Goal: Information Seeking & Learning: Learn about a topic

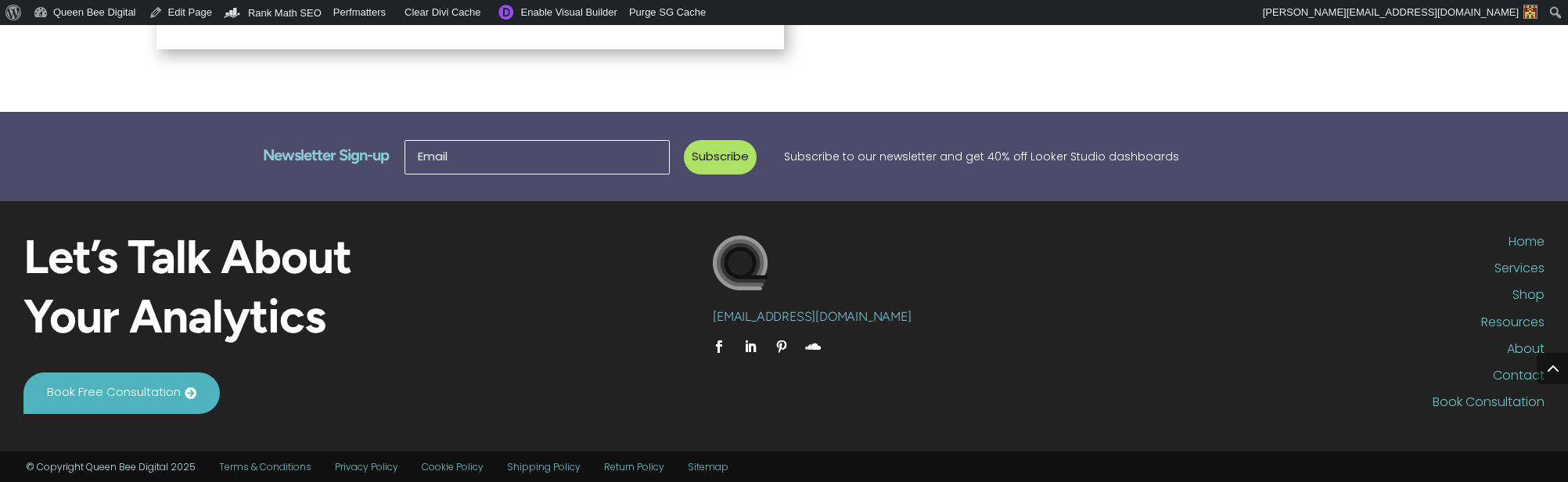
scroll to position [954, 0]
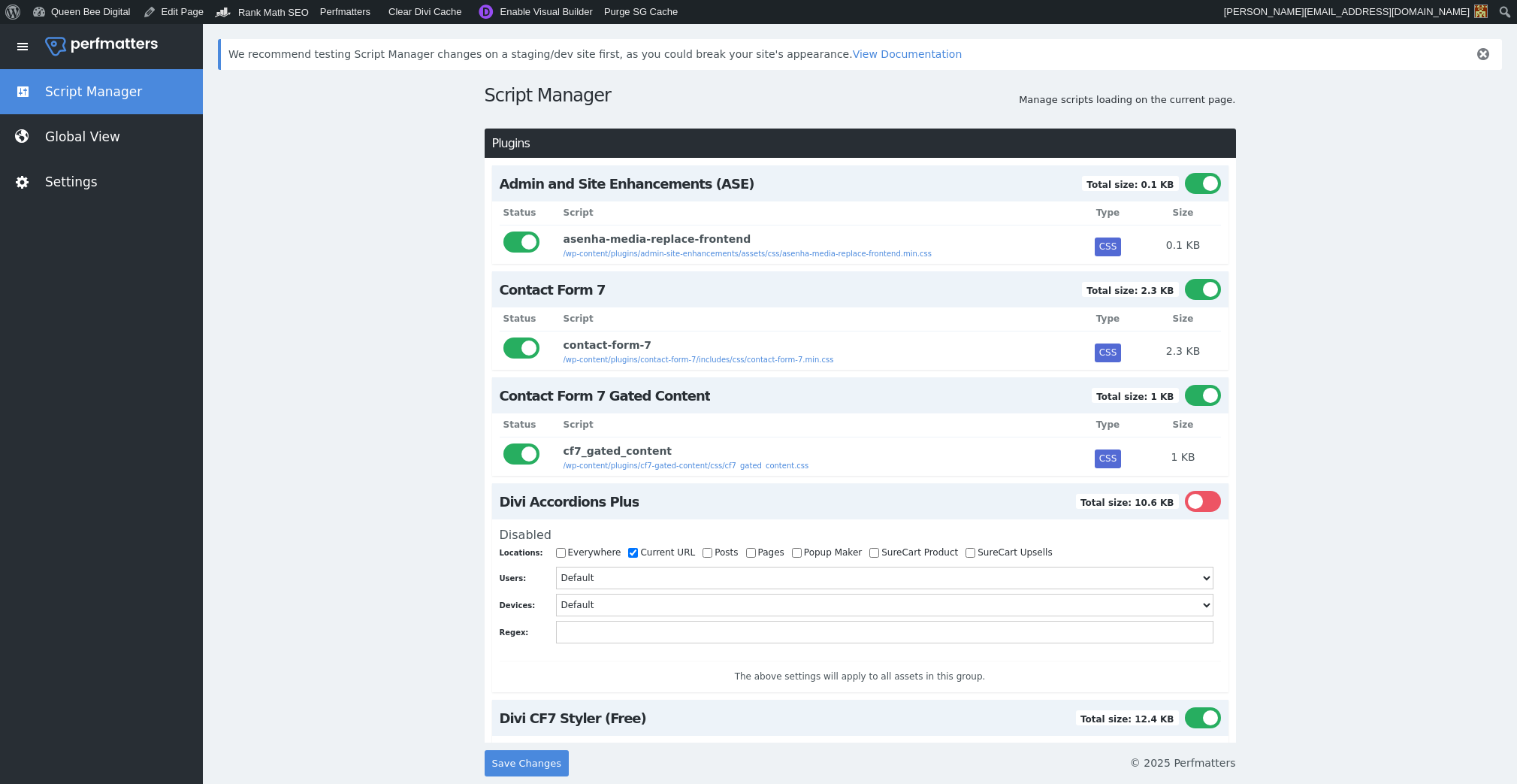
scroll to position [6807, 0]
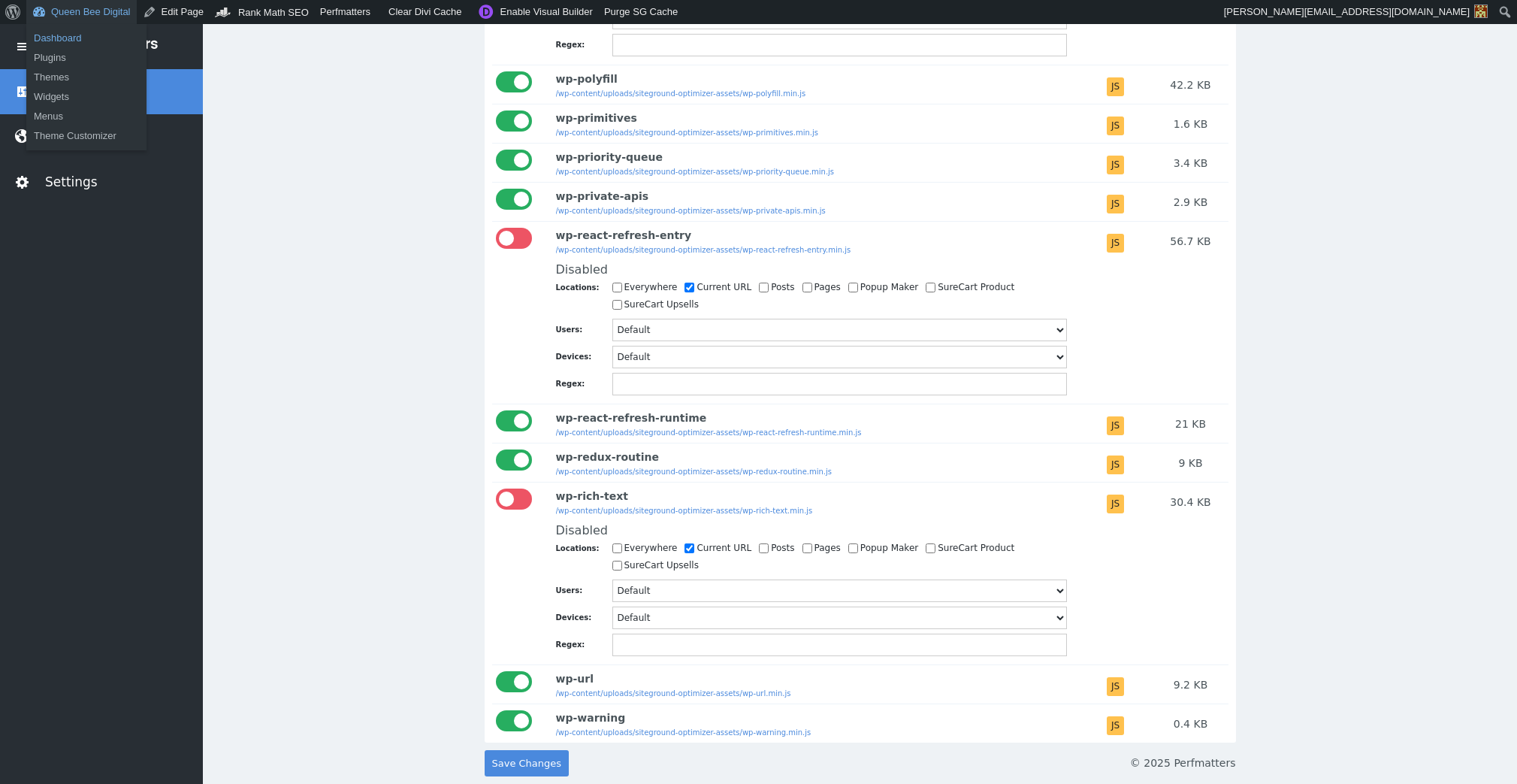
click at [48, 40] on link "Dashboard" at bounding box center [87, 38] width 120 height 20
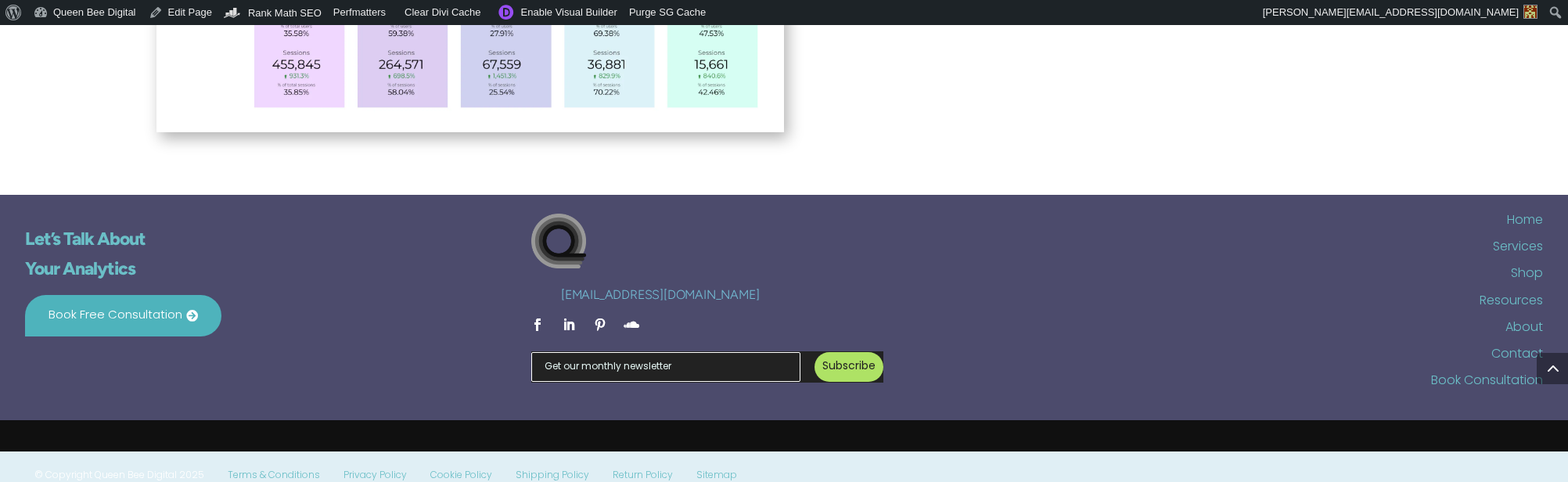
scroll to position [871, 6]
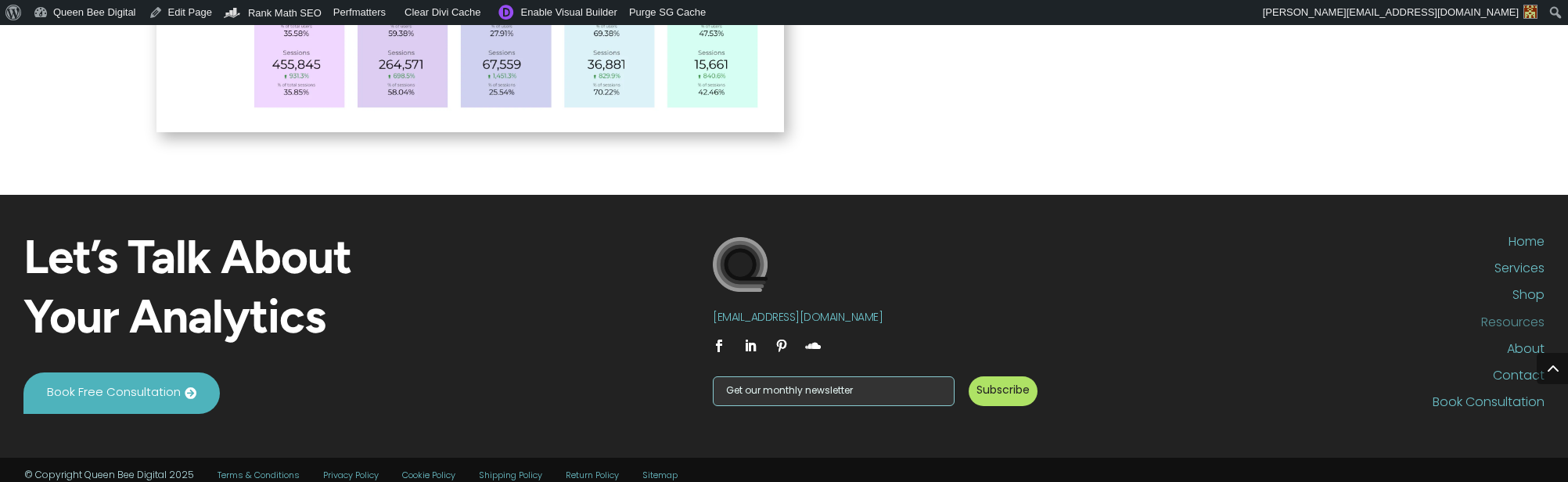
scroll to position [879, 0]
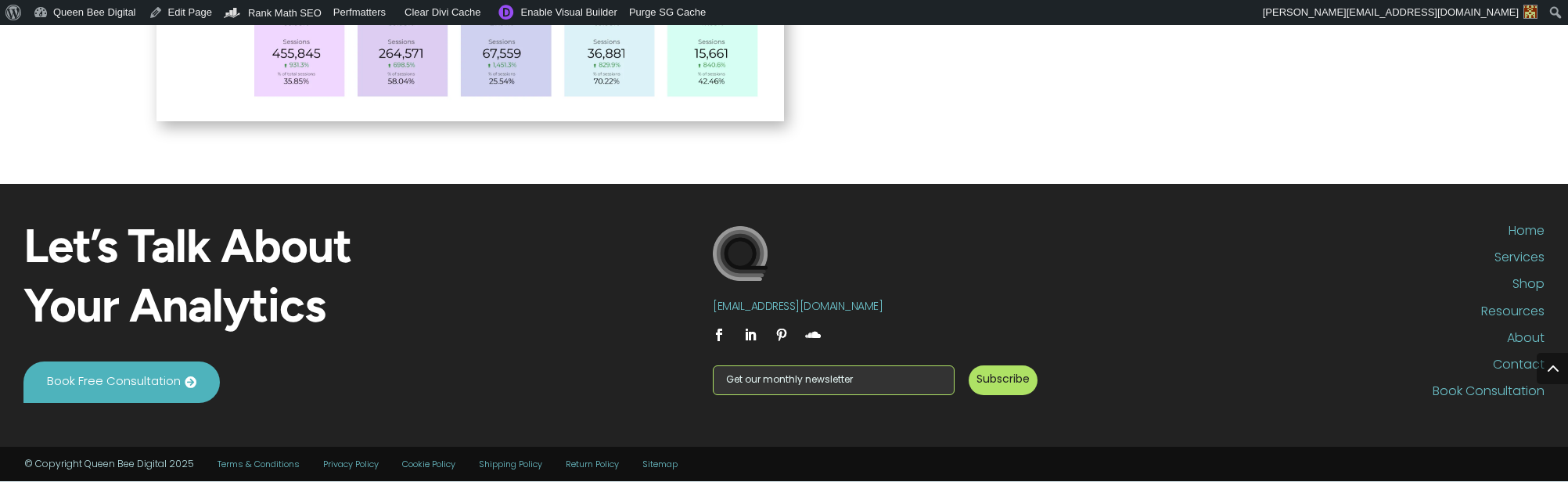
click at [880, 379] on input "Newsletter Sign-up" at bounding box center [834, 380] width 242 height 30
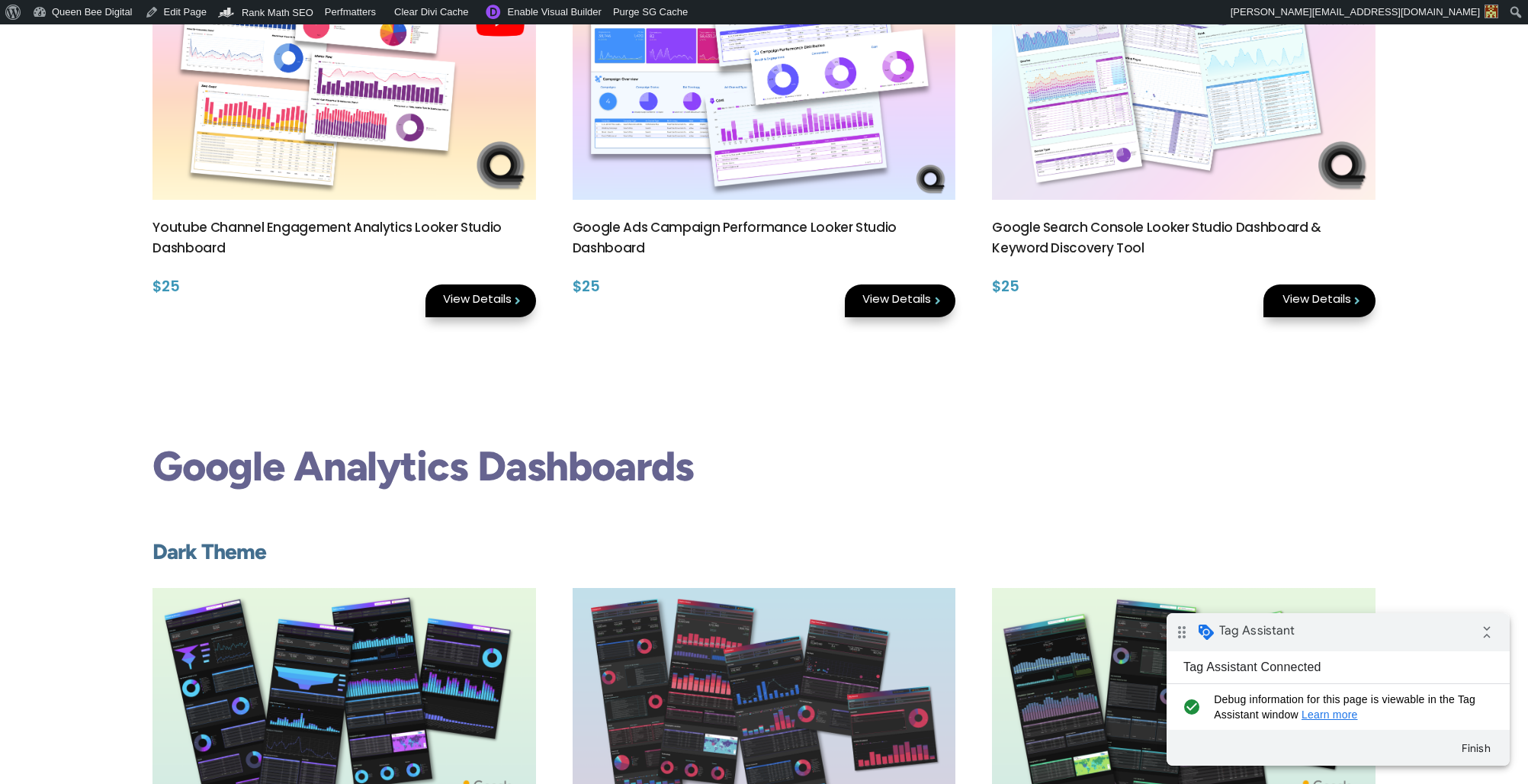
scroll to position [480, 0]
click at [339, 94] on (3)"] at bounding box center [344, 71] width 383 height 256
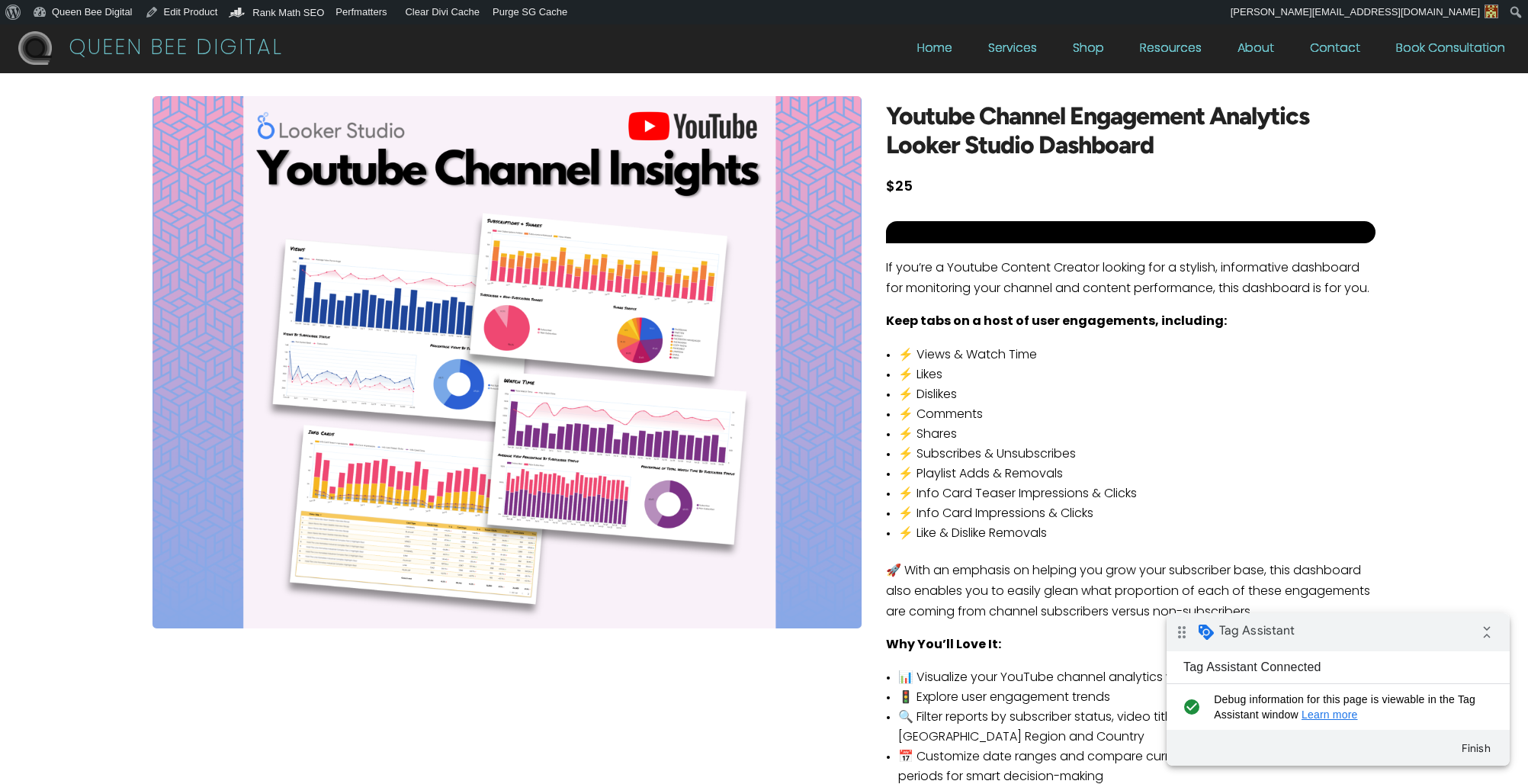
click at [1116, 202] on div "Youtube Channel Engagement Analytics Looker Studio Dashboard Now $25 Enter an a…" at bounding box center [1131, 491] width 489 height 790
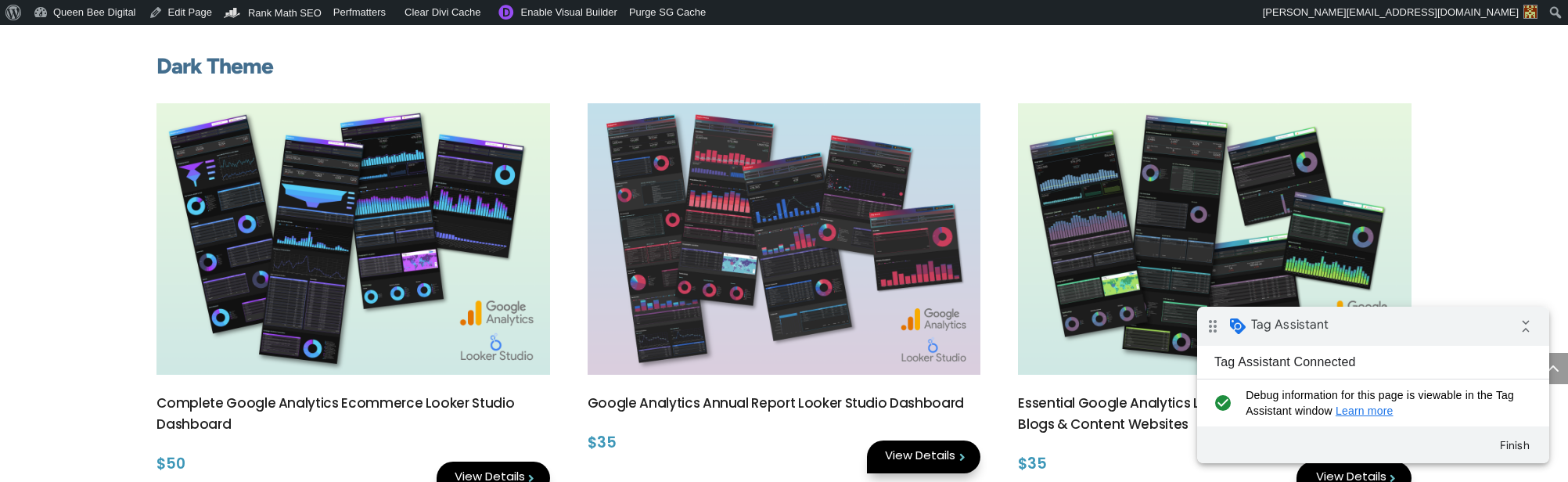
scroll to position [995, 0]
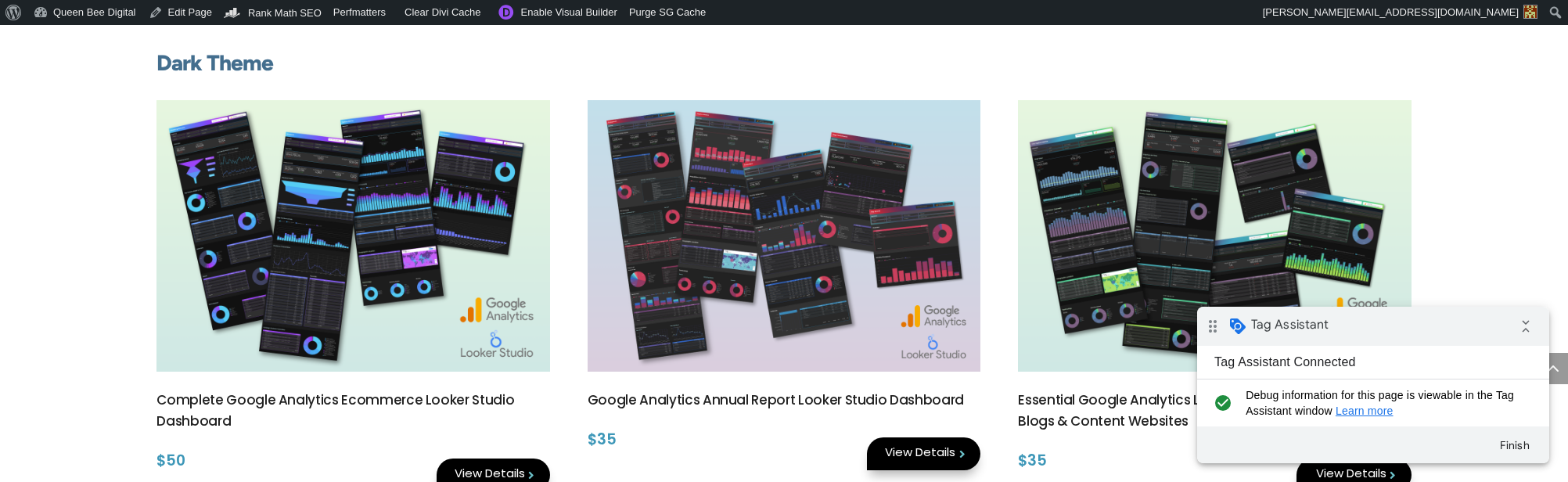
click at [425, 351] on img at bounding box center [353, 236] width 393 height 271
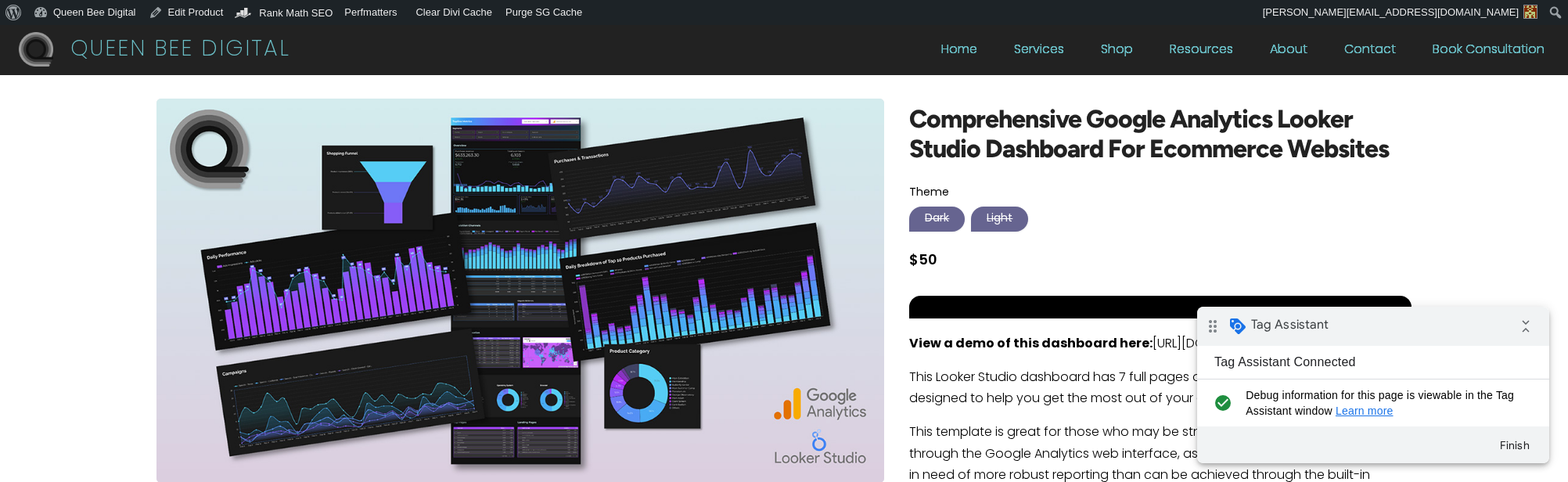
drag, startPoint x: 1002, startPoint y: 214, endPoint x: 952, endPoint y: 215, distance: 50.0
click at [1002, 215] on div "Select Theme Light" at bounding box center [999, 219] width 57 height 25
click at [932, 216] on div "Select Theme Dark" at bounding box center [937, 219] width 56 height 25
click at [1001, 223] on div "Select Theme Light" at bounding box center [999, 219] width 57 height 25
click at [1001, 216] on div "Select Theme Light" at bounding box center [999, 219] width 57 height 25
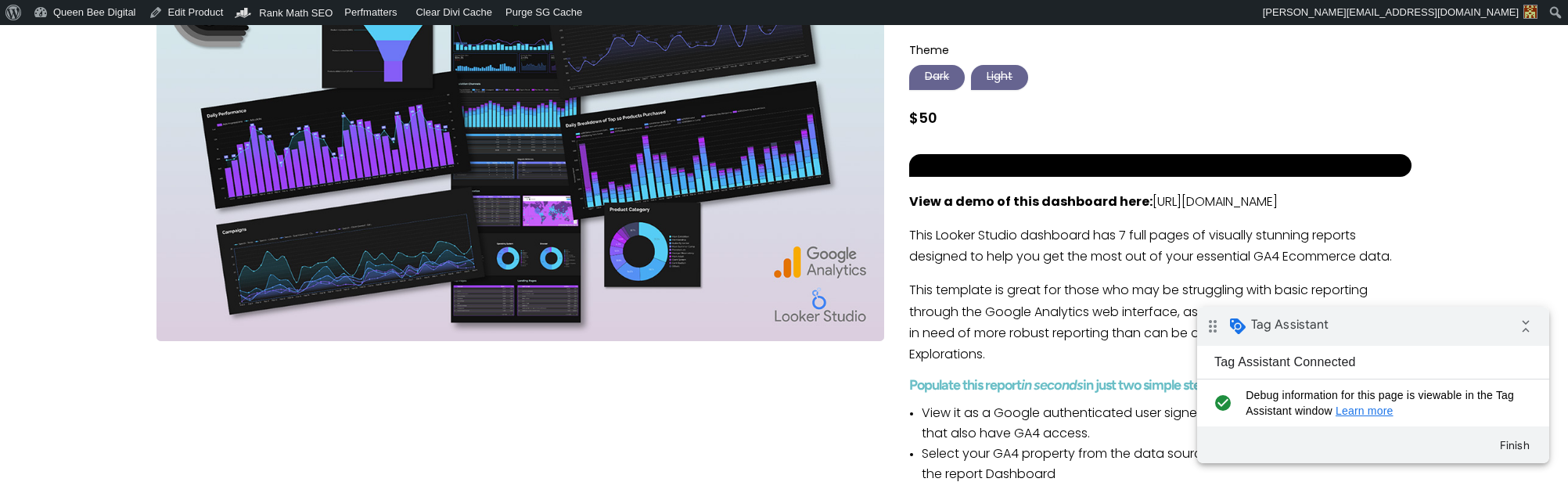
scroll to position [0, 2]
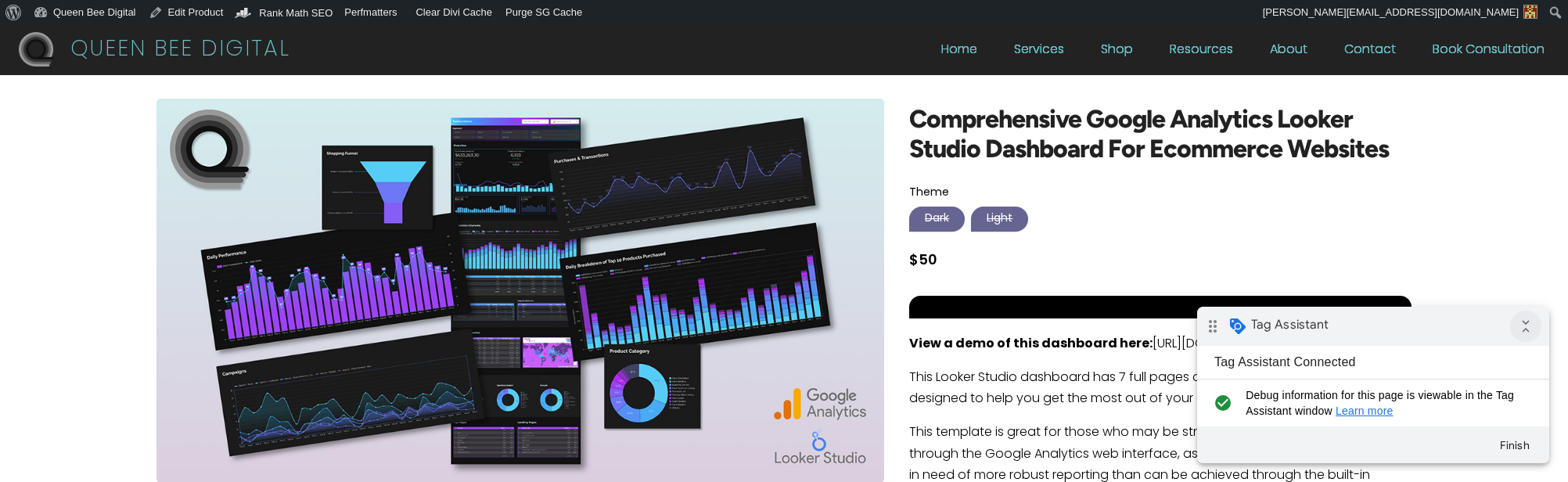
click at [1524, 326] on icon "collapse_all" at bounding box center [1526, 326] width 31 height 31
